Goal: Navigation & Orientation: Find specific page/section

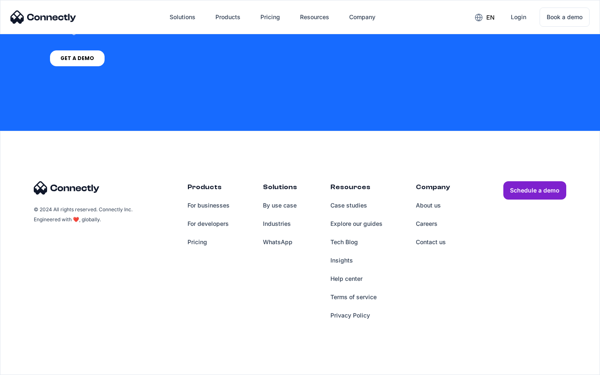
scroll to position [2123, 0]
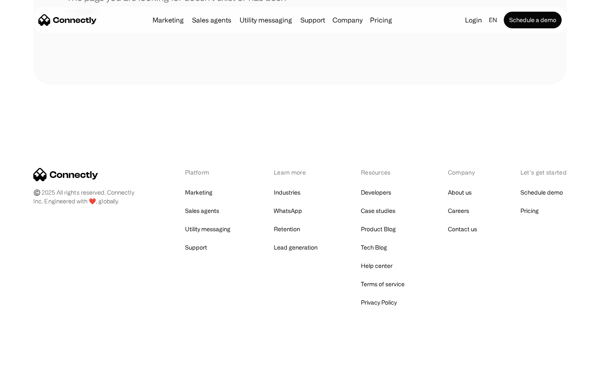
scroll to position [152, 0]
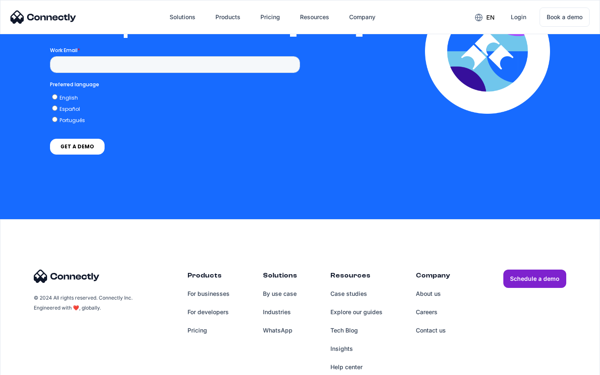
scroll to position [1830, 0]
